Goal: Transaction & Acquisition: Purchase product/service

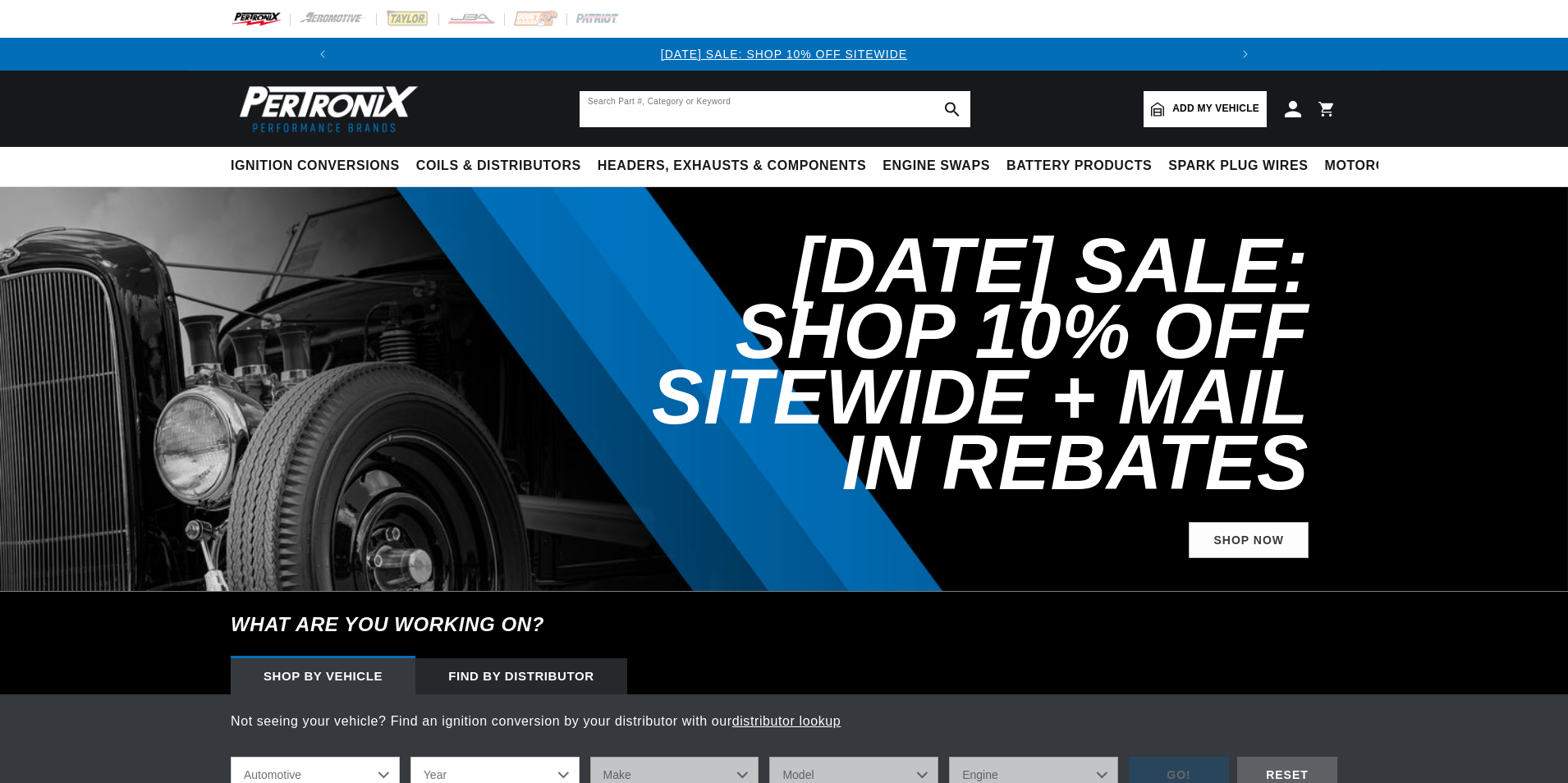
click at [646, 109] on input "text" at bounding box center [775, 109] width 391 height 36
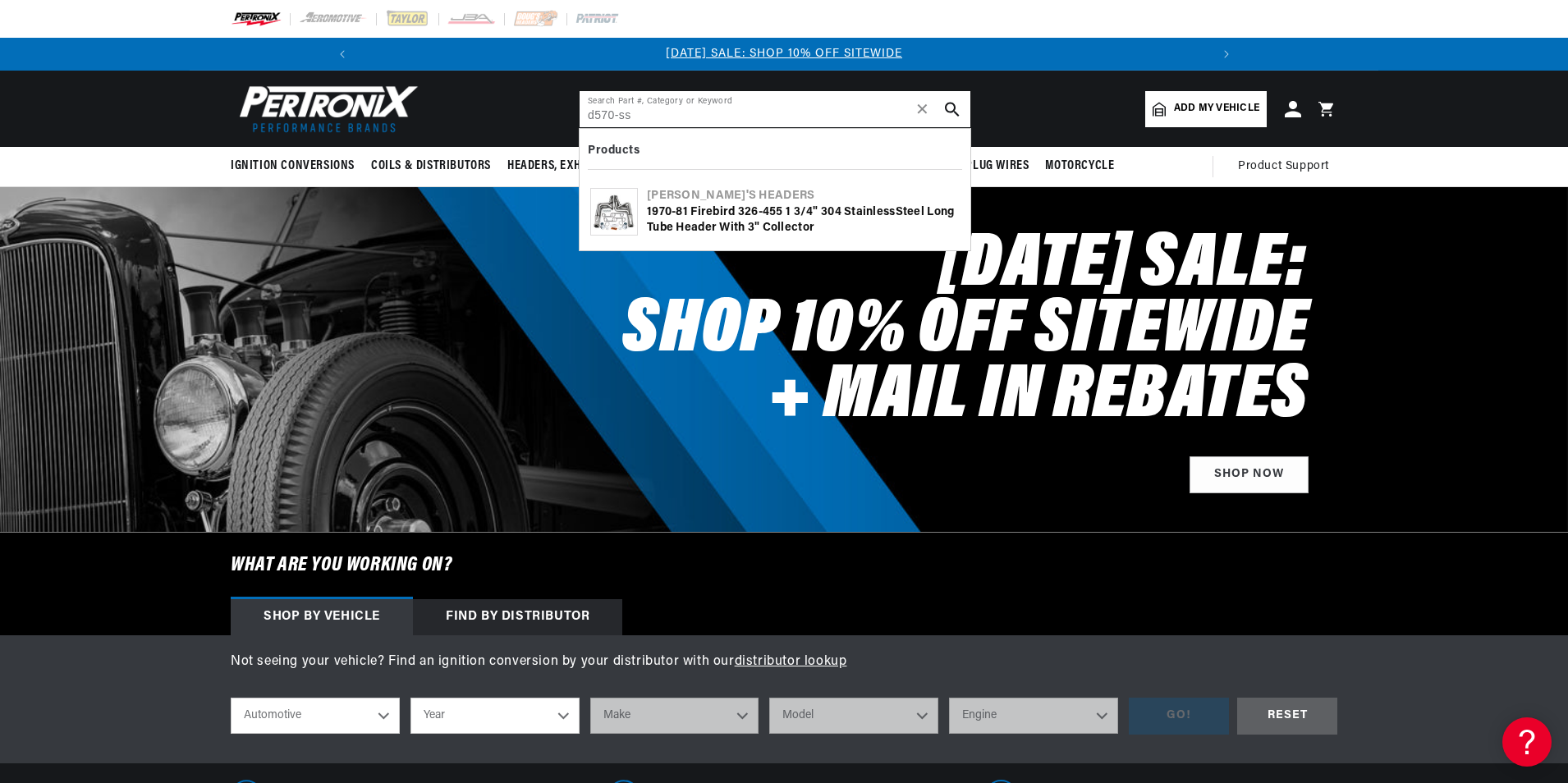
type input "d570-ss"
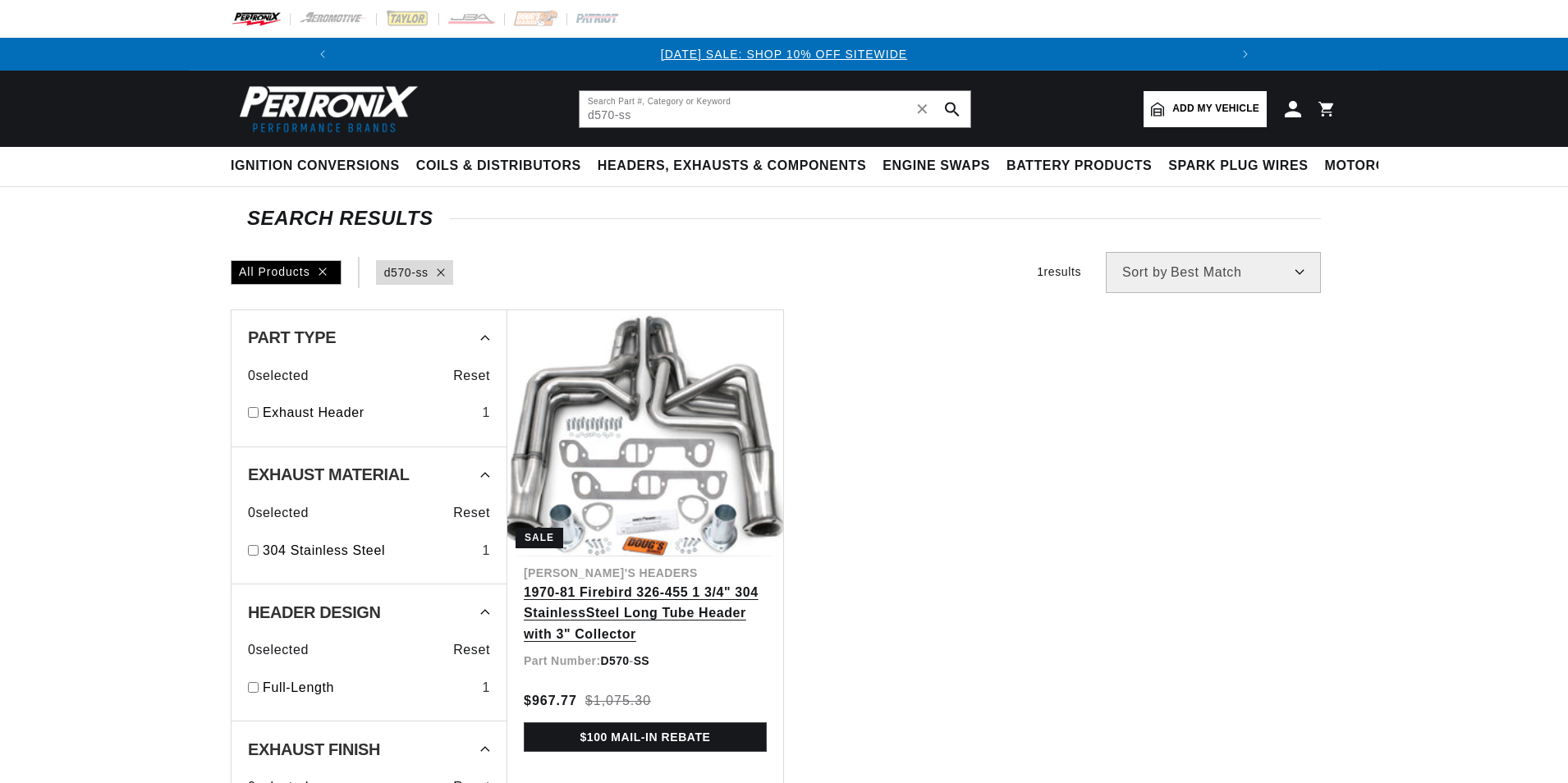
click at [612, 582] on link "1970-81 Firebird 326-455 1 3/4" 304 Stainle ss Steel Long Tube Header with 3" C…" at bounding box center [645, 614] width 243 height 63
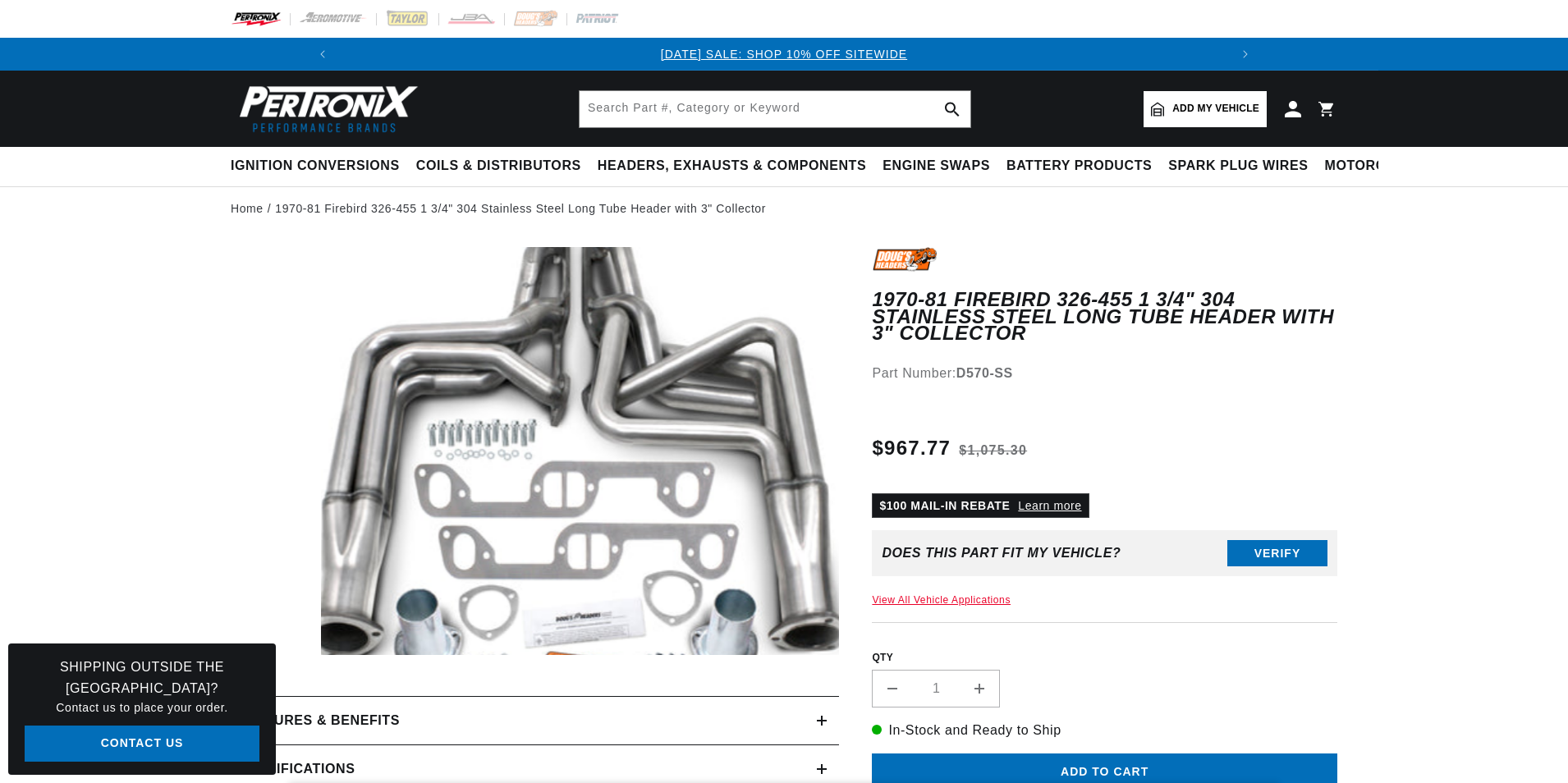
click at [269, 696] on button "Open media 1 in modal" at bounding box center [269, 696] width 0 height 0
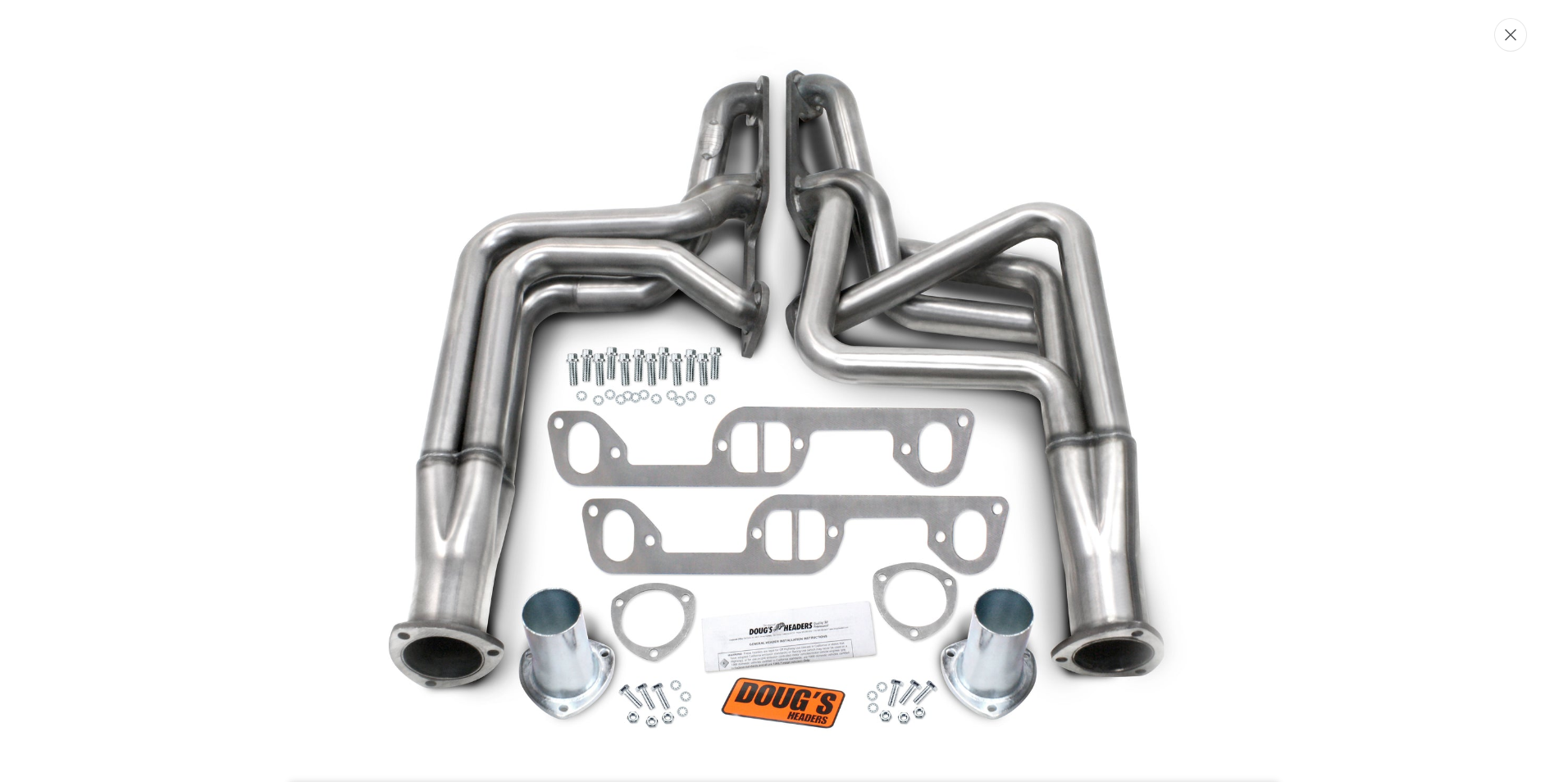
click at [1518, 34] on button "Close" at bounding box center [1509, 35] width 33 height 34
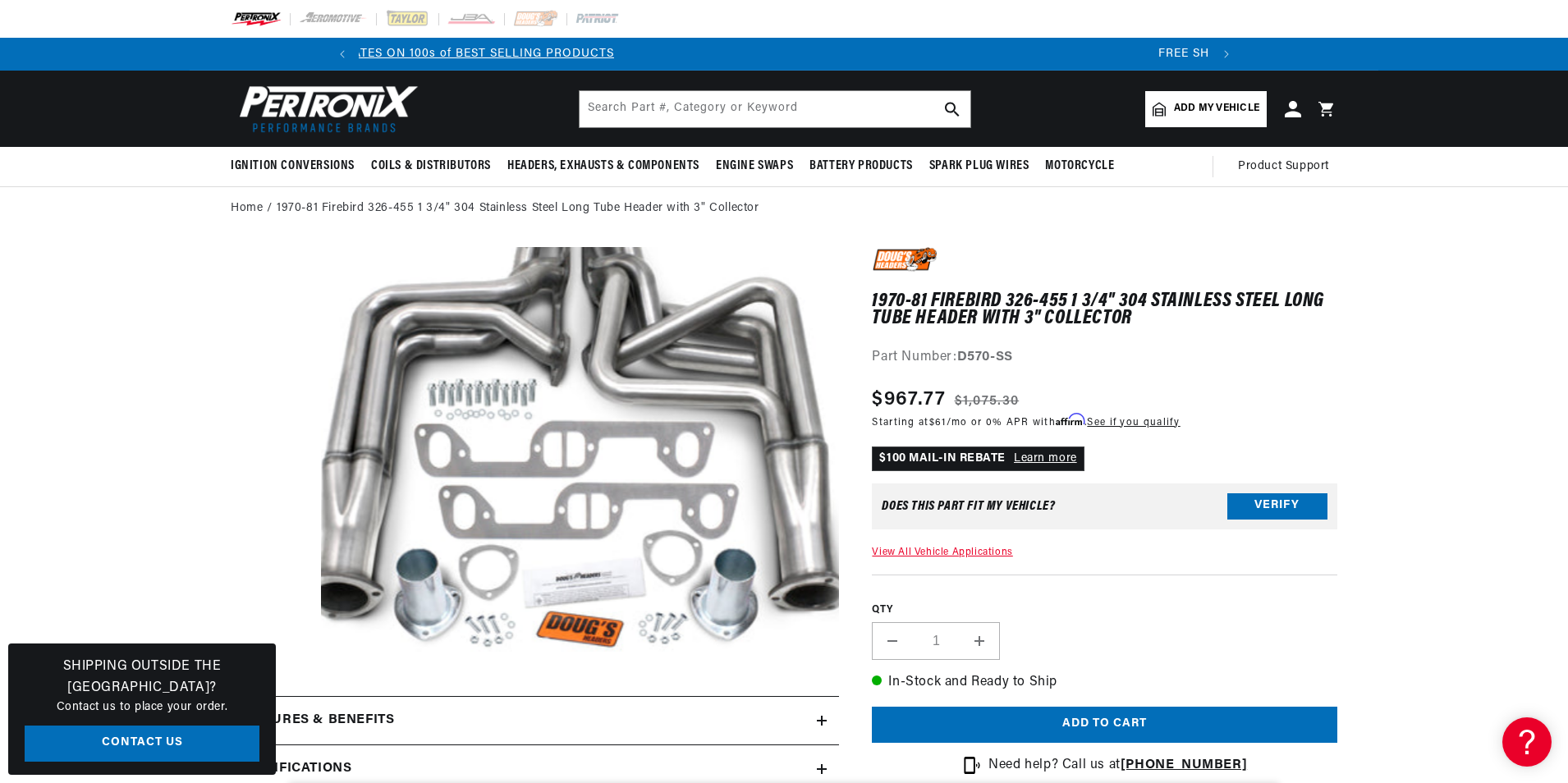
scroll to position [0, 1719]
